Goal: Transaction & Acquisition: Purchase product/service

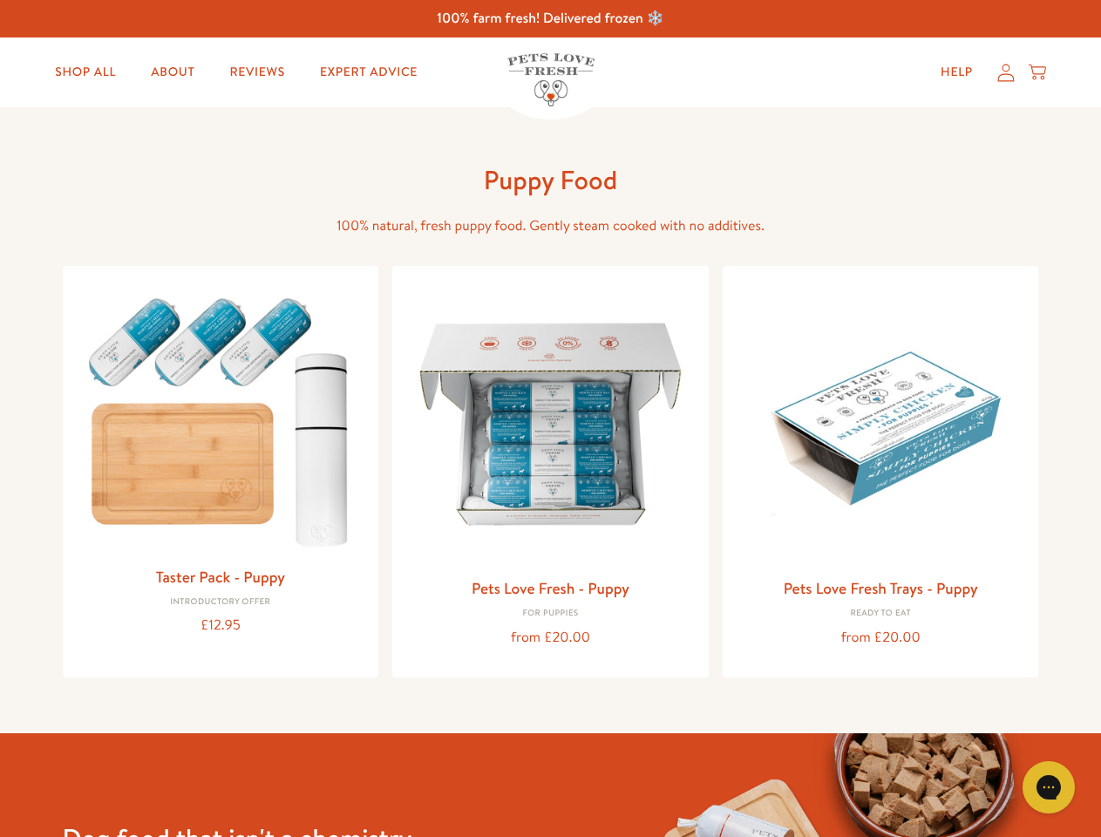
click at [1049, 787] on icon "Gorgias live chat" at bounding box center [1048, 787] width 17 height 17
